Goal: Task Accomplishment & Management: Use online tool/utility

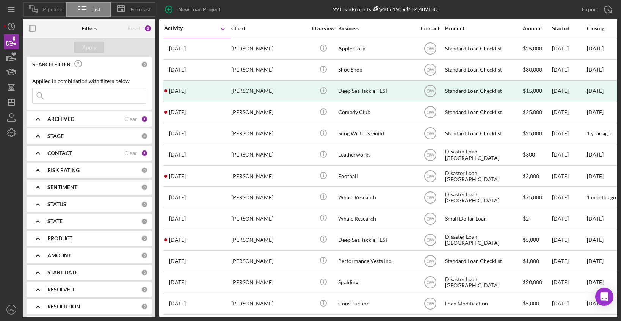
click at [38, 8] on icon at bounding box center [33, 8] width 19 height 19
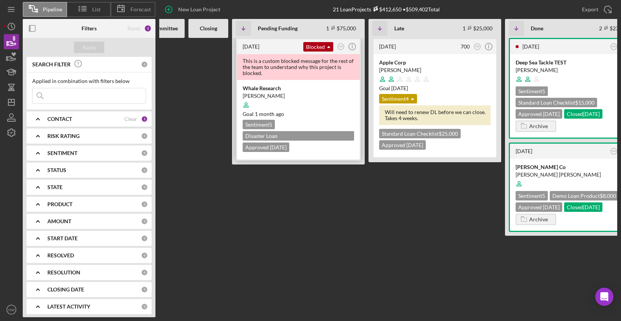
scroll to position [0, 219]
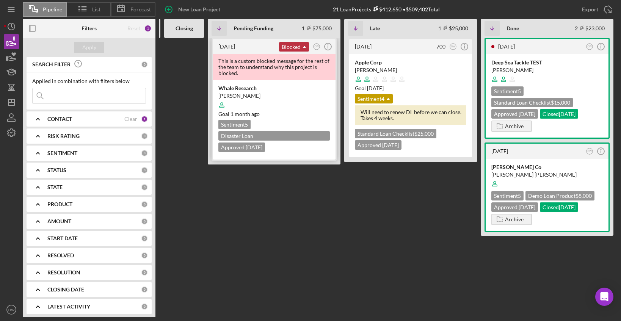
click at [294, 48] on div "Blocked Icon/Dropdown Arrow" at bounding box center [294, 46] width 30 height 9
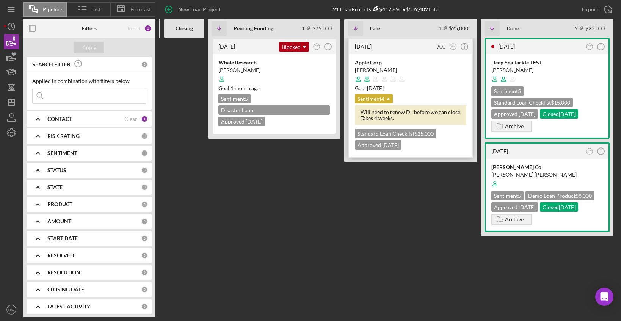
click at [386, 97] on icon "Icon/Dropdown Arrow" at bounding box center [388, 98] width 15 height 15
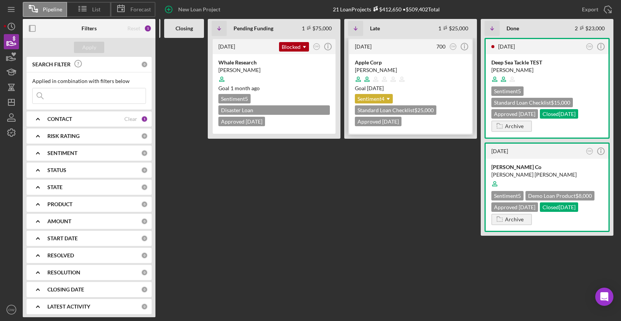
click at [389, 98] on icon "Icon/Dropdown Arrow" at bounding box center [388, 98] width 15 height 15
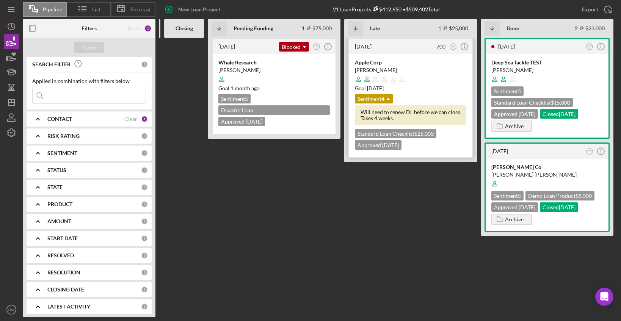
scroll to position [0, 0]
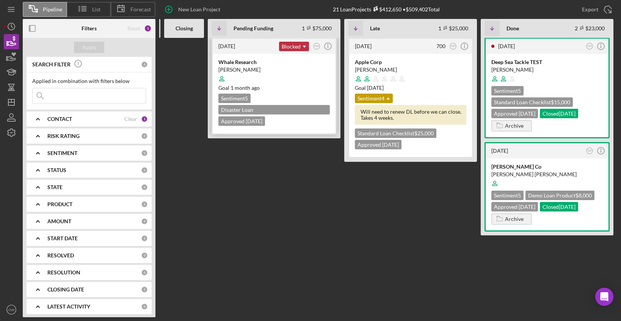
click at [300, 47] on icon "Icon/Dropdown Arrow" at bounding box center [304, 46] width 15 height 15
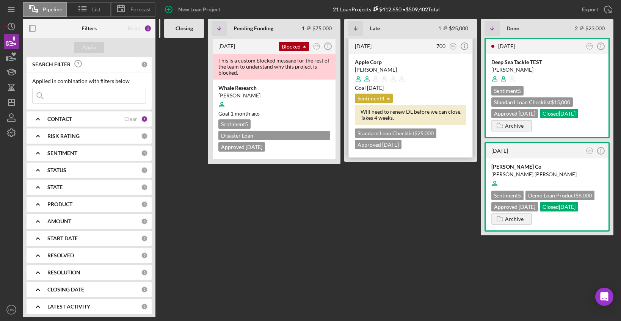
click at [387, 97] on icon "Icon/Dropdown Arrow" at bounding box center [388, 98] width 15 height 15
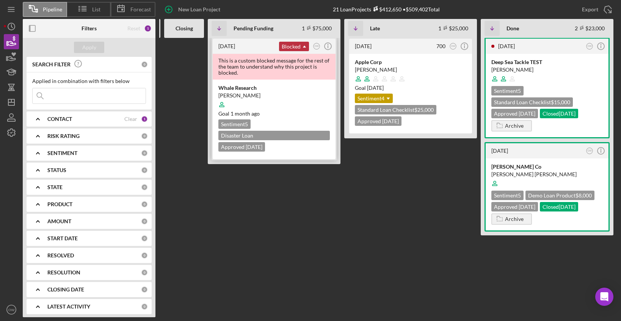
click at [295, 48] on div "Blocked Icon/Dropdown Arrow" at bounding box center [294, 46] width 30 height 9
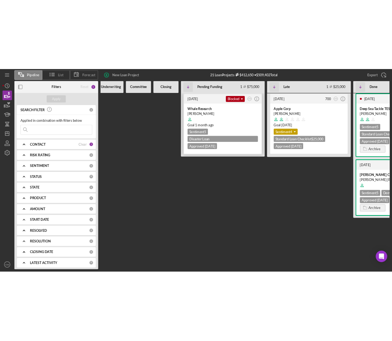
scroll to position [0, 0]
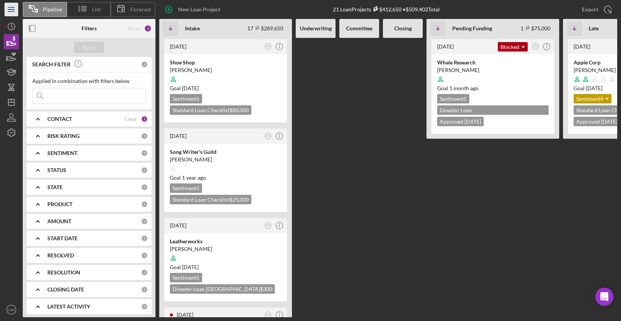
click at [9, 12] on icon "Icon/Menu" at bounding box center [11, 9] width 17 height 17
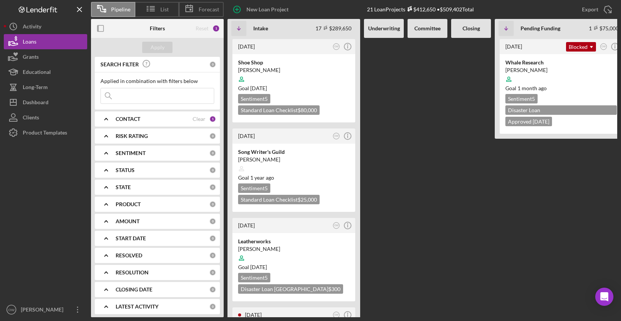
click at [49, 8] on icon "Logo-Reversed Created with Sketch." at bounding box center [38, 9] width 68 height 6
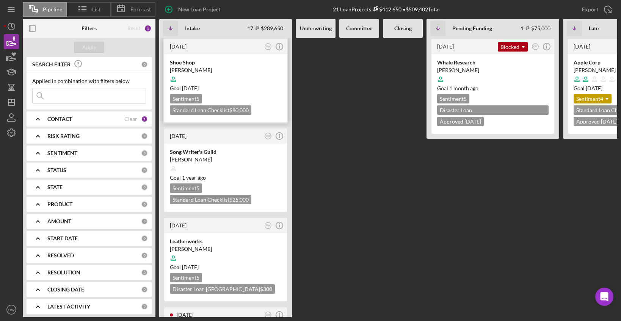
click at [252, 75] on div at bounding box center [225, 79] width 111 height 14
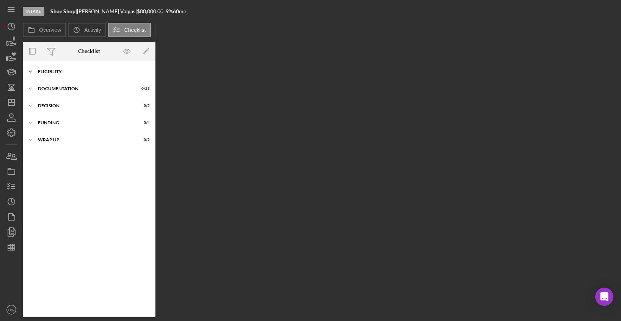
click at [66, 71] on div "Eligiblity" at bounding box center [92, 71] width 108 height 5
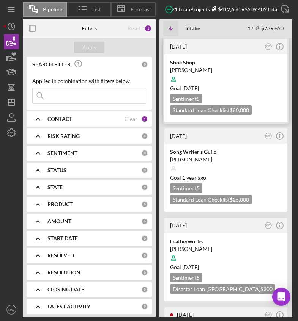
click at [229, 81] on div at bounding box center [225, 79] width 111 height 14
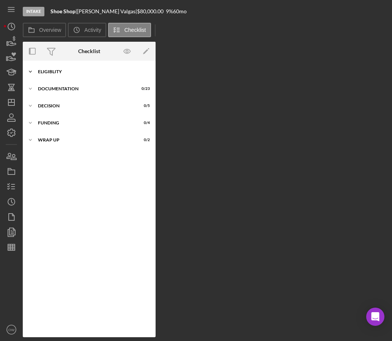
click at [80, 72] on div "Eligiblity" at bounding box center [92, 71] width 108 height 5
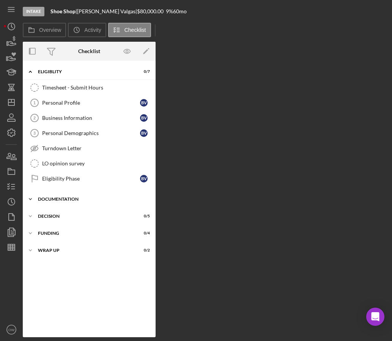
click at [70, 199] on div "Documentation" at bounding box center [92, 199] width 108 height 5
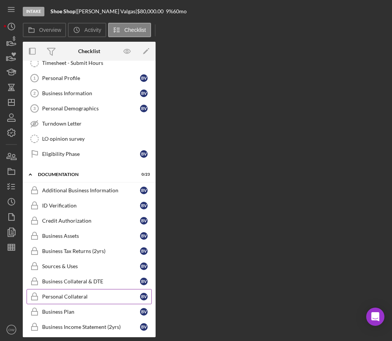
scroll to position [23, 0]
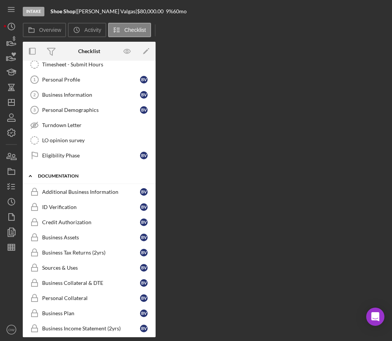
click at [62, 179] on div "Icon/Expander Documentation 0 / 23" at bounding box center [89, 176] width 133 height 16
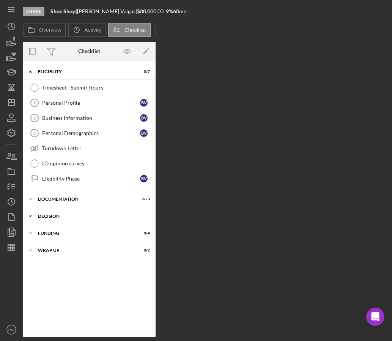
click at [50, 221] on div "Icon/Expander Decision 0 / 5" at bounding box center [89, 216] width 133 height 15
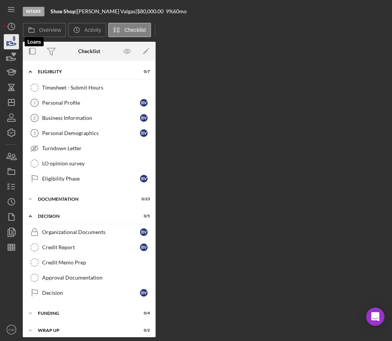
click at [13, 49] on icon "button" at bounding box center [11, 41] width 19 height 19
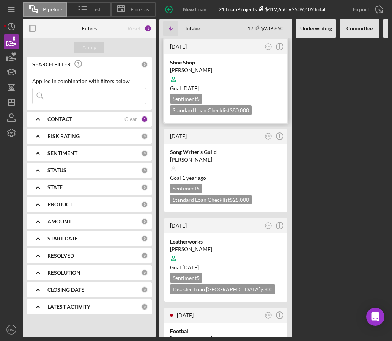
click at [225, 68] on div "[PERSON_NAME]" at bounding box center [225, 70] width 111 height 8
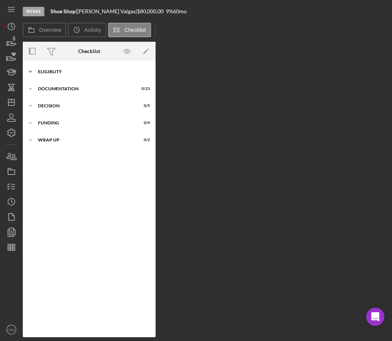
click at [59, 77] on div "Icon/Expander Eligiblity 0 / 7" at bounding box center [89, 71] width 133 height 15
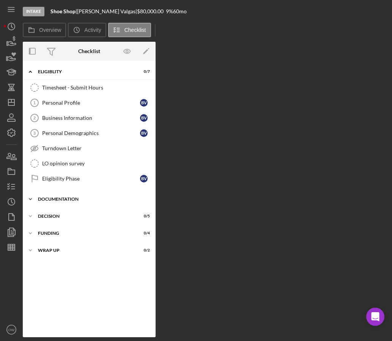
click at [66, 201] on div "Documentation" at bounding box center [92, 199] width 108 height 5
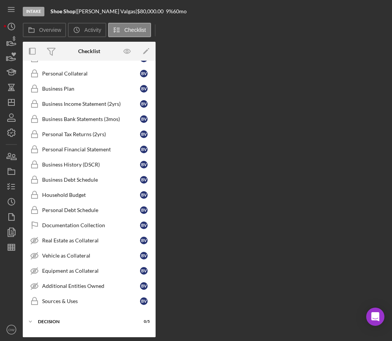
scroll to position [278, 0]
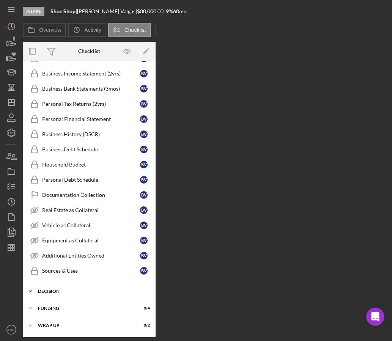
click at [72, 295] on div "Icon/Expander Decision 0 / 5" at bounding box center [89, 291] width 133 height 15
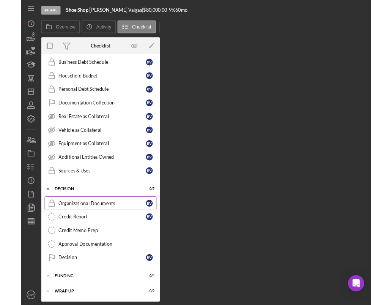
scroll to position [0, 0]
